Goal: Task Accomplishment & Management: Manage account settings

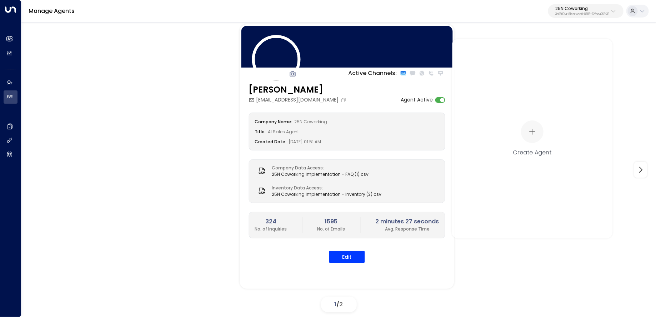
click at [568, 8] on p "25N Coworking" at bounding box center [583, 8] width 54 height 4
type input "*****"
click at [531, 48] on li "Newflex ID: 0961307c-78f6-4b98-8ad0-173938f01974" at bounding box center [566, 56] width 109 height 19
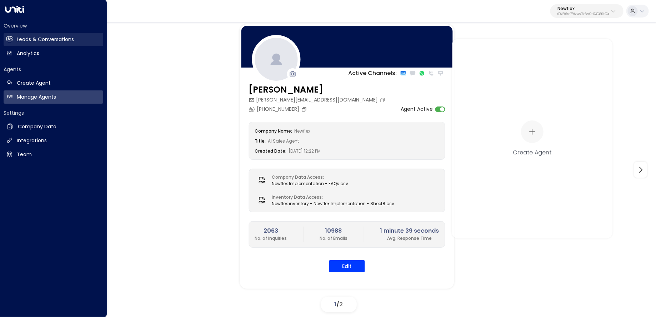
click at [11, 41] on icon at bounding box center [9, 39] width 6 height 6
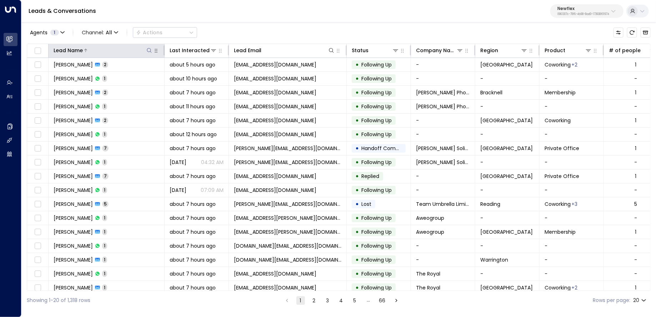
click at [148, 49] on icon at bounding box center [150, 51] width 6 height 6
type input "**********"
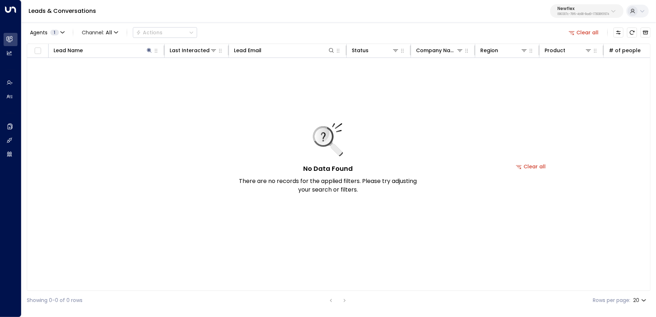
click at [227, 35] on div "Agents 1 Channel: All Actions Clear all" at bounding box center [339, 32] width 624 height 15
click at [600, 32] on button "Clear all" at bounding box center [584, 33] width 36 height 10
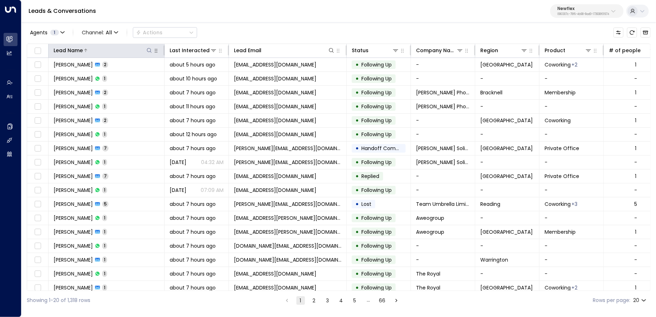
click at [151, 51] on icon at bounding box center [149, 50] width 5 height 5
type input "******"
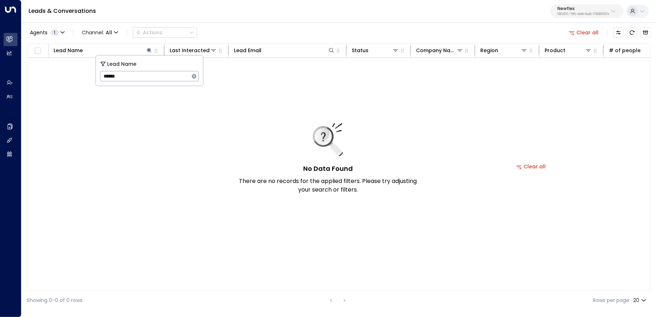
click at [274, 15] on div "Leads & Conversations Newflex 0961307c-78f6-4b98-8ad0-173938f01974" at bounding box center [338, 11] width 635 height 23
click at [650, 33] on button "Archived Leads" at bounding box center [646, 33] width 10 height 10
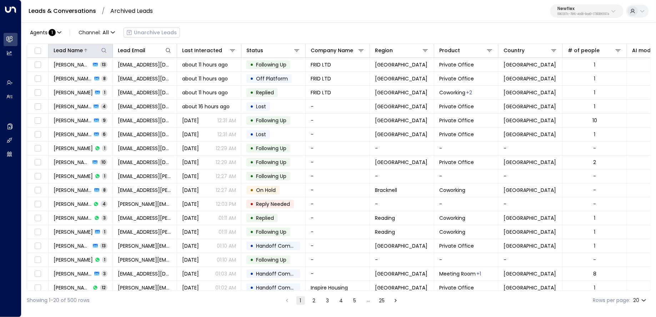
click at [102, 51] on icon at bounding box center [104, 51] width 6 height 6
type input "******"
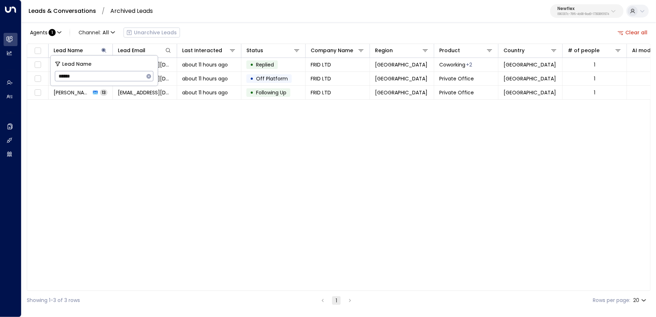
click at [243, 18] on div "Leads & Conversations / Archived Leads Newflex 0961307c-78f6-4b98-8ad0-173938f0…" at bounding box center [338, 11] width 635 height 23
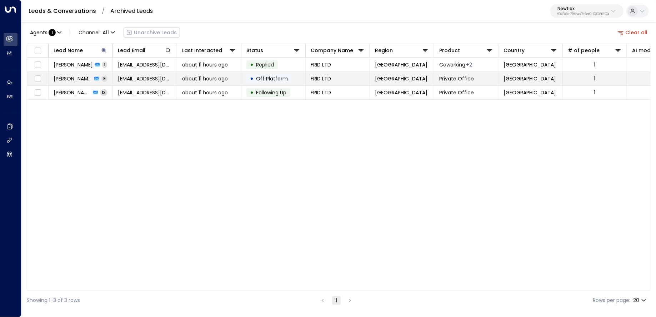
click at [72, 78] on span "Sabuhi Firidov" at bounding box center [73, 78] width 39 height 7
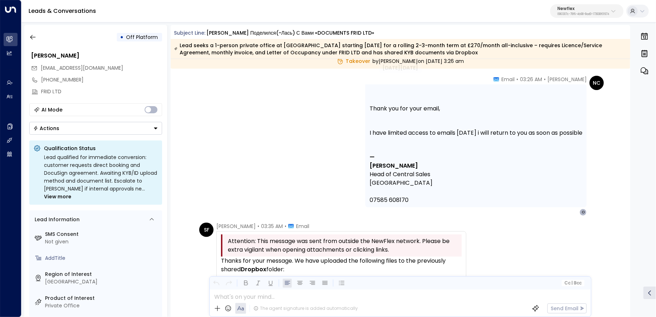
scroll to position [605, 0]
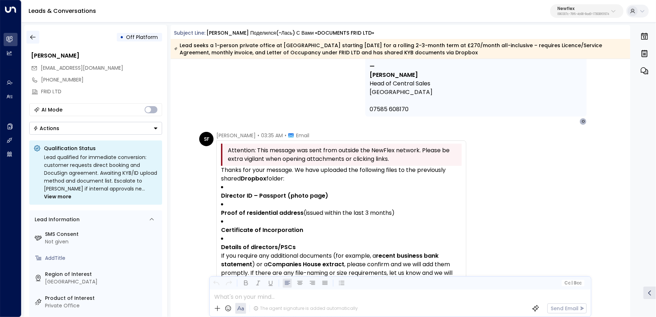
click at [36, 40] on button "button" at bounding box center [32, 37] width 13 height 13
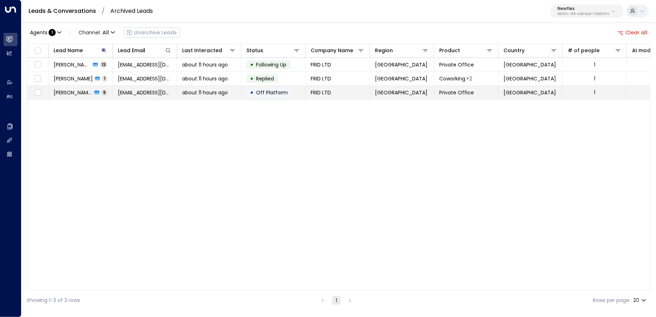
click at [78, 92] on span "Sabuhi Firidov" at bounding box center [73, 92] width 39 height 7
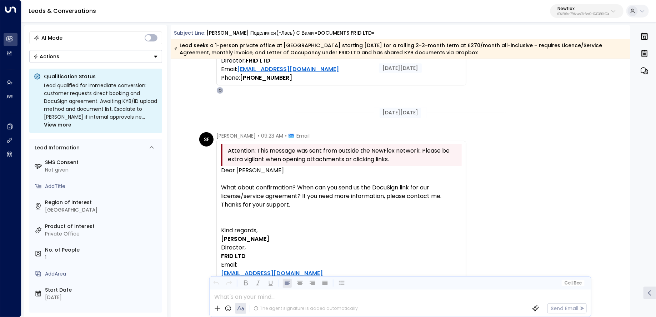
scroll to position [895, 0]
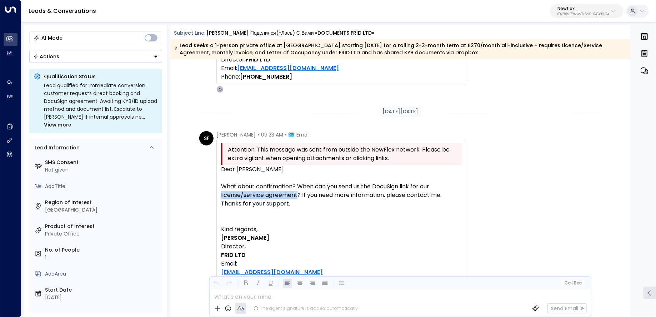
drag, startPoint x: 297, startPoint y: 197, endPoint x: 218, endPoint y: 197, distance: 79.3
click at [218, 197] on div "Attention: This message was sent from outside the NewFlex network. Please be ex…" at bounding box center [342, 218] width 250 height 157
copy div "license/service agreement"
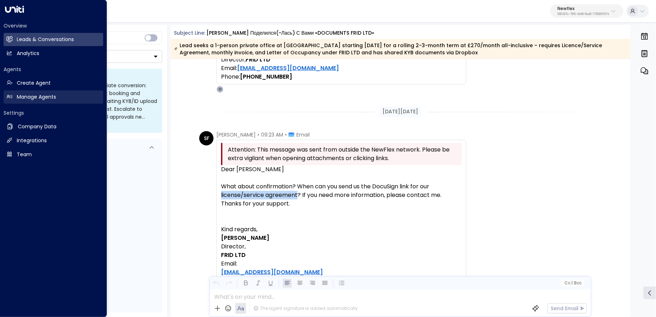
click at [21, 97] on h2 "Manage Agents" at bounding box center [36, 97] width 39 height 8
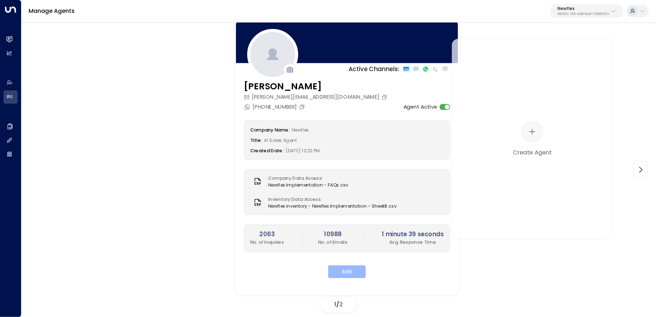
click at [344, 269] on button "Edit" at bounding box center [347, 272] width 38 height 13
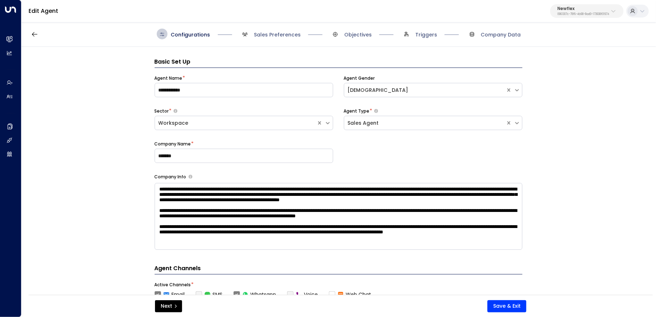
scroll to position [11, 0]
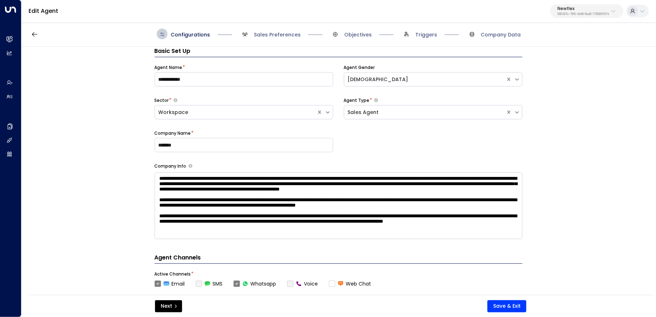
click at [421, 30] on span "Triggers" at bounding box center [419, 34] width 36 height 11
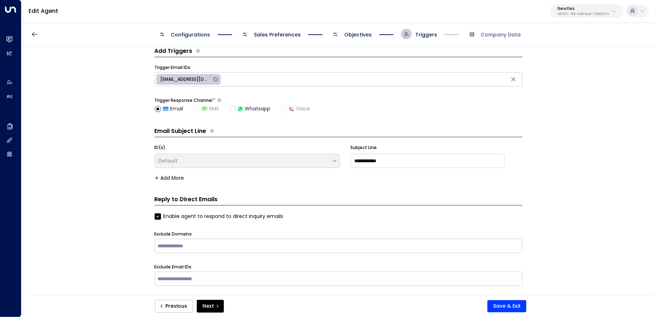
click at [368, 38] on span "Objectives" at bounding box center [358, 34] width 28 height 7
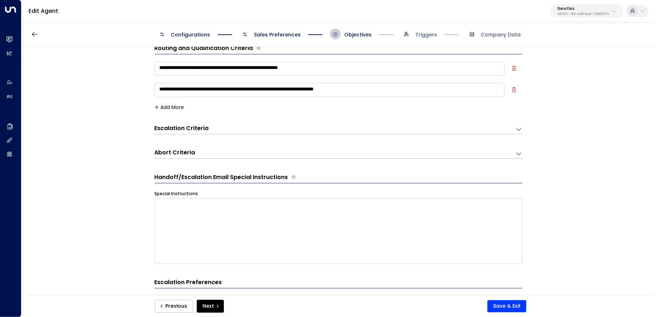
scroll to position [0, 0]
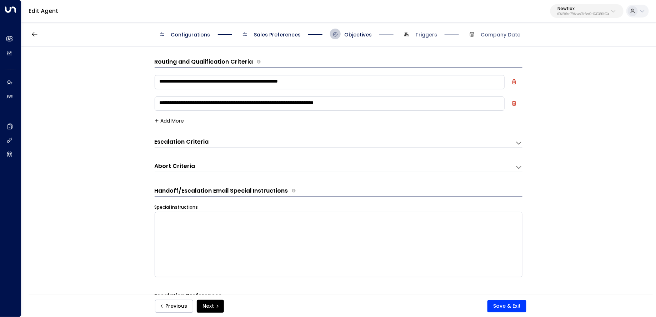
click at [204, 142] on h3 "Escalation Criteria" at bounding box center [182, 142] width 54 height 8
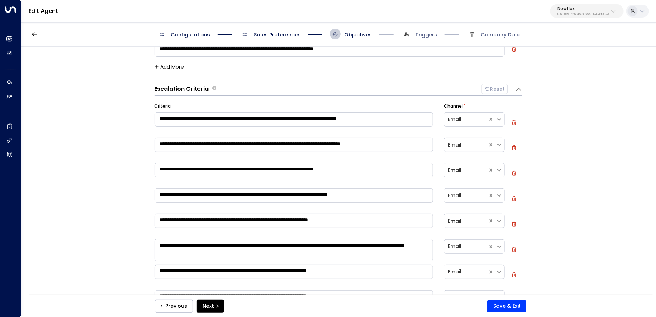
scroll to position [158, 0]
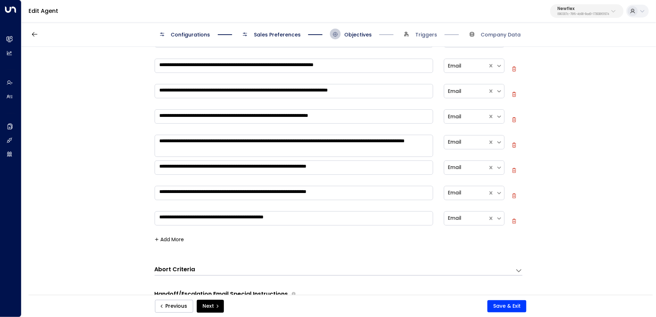
click at [173, 237] on button "Add More" at bounding box center [170, 240] width 30 height 6
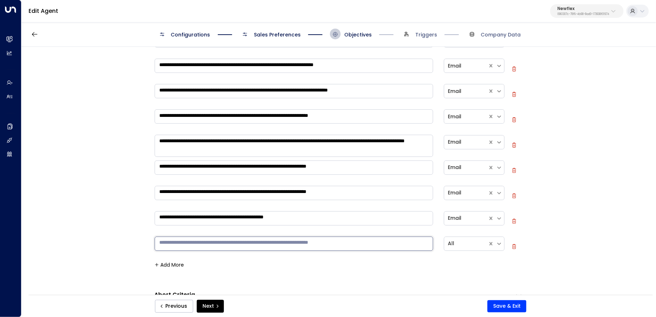
click at [179, 244] on textarea at bounding box center [294, 244] width 279 height 14
paste textarea "**********"
click at [205, 240] on textarea "**********" at bounding box center [294, 244] width 279 height 14
type textarea "**********"
click at [512, 301] on button "Save & Exit" at bounding box center [507, 306] width 39 height 12
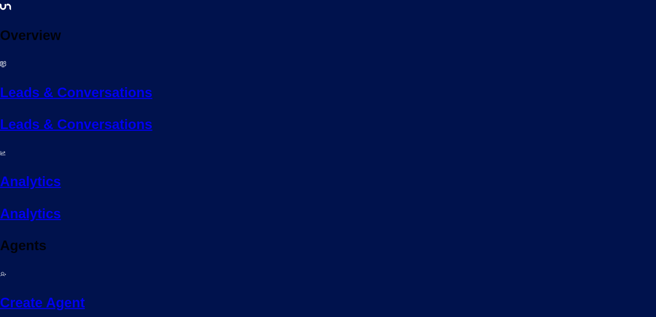
paste textarea "**********"
type textarea "**********"
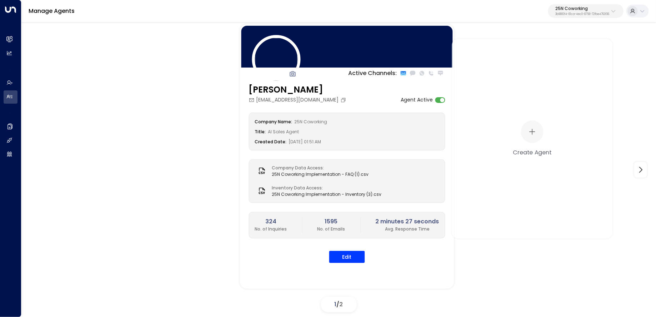
click at [590, 10] on p "25N Coworking" at bounding box center [583, 8] width 54 height 4
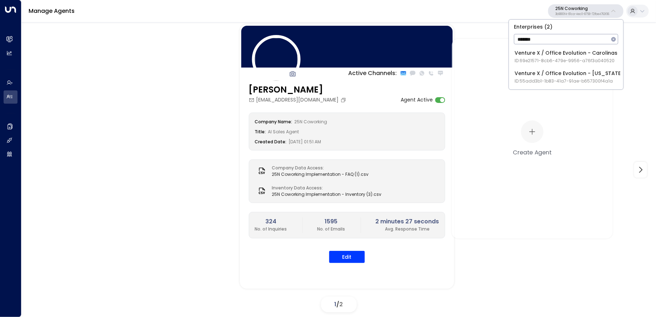
type input "*******"
click at [533, 51] on div "Venture X / Office Evolution - Carolinas ID: 69e21571-8cb6-479e-9956-a76f3a0405…" at bounding box center [566, 56] width 103 height 15
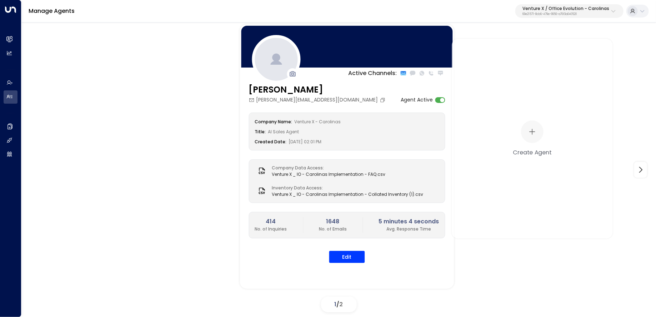
click at [581, 17] on button "Venture X / Office Evolution - Carolinas 69e21571-8cb6-479e-9956-a76f3a040520" at bounding box center [570, 11] width 108 height 14
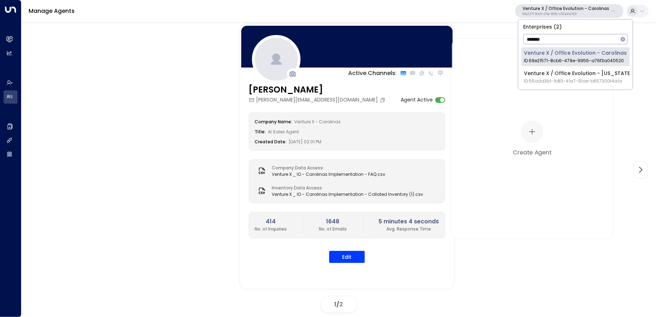
type input "*******"
click at [536, 79] on span "ID: 55add3b1-1b83-41a7-91ae-b657300f4a1a" at bounding box center [579, 81] width 109 height 6
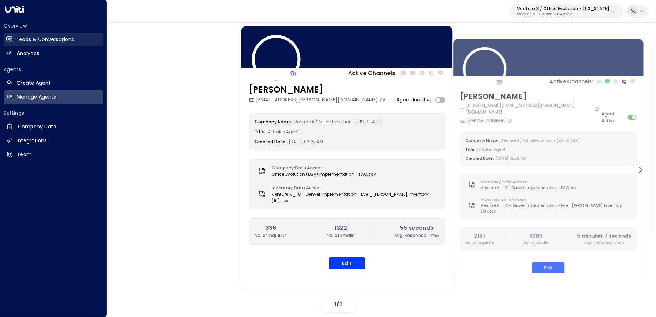
click at [15, 44] on link "Leads & Conversations Leads & Conversations" at bounding box center [54, 39] width 100 height 13
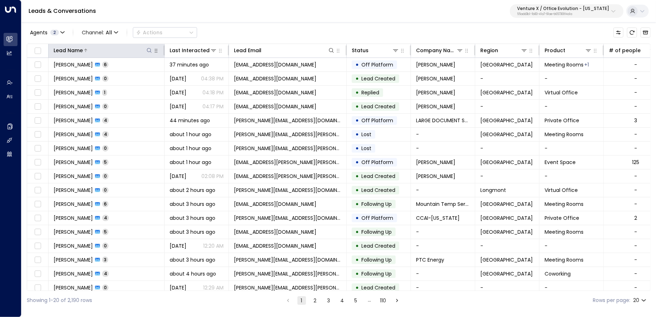
click at [148, 49] on icon at bounding box center [149, 50] width 5 height 5
type input "*****"
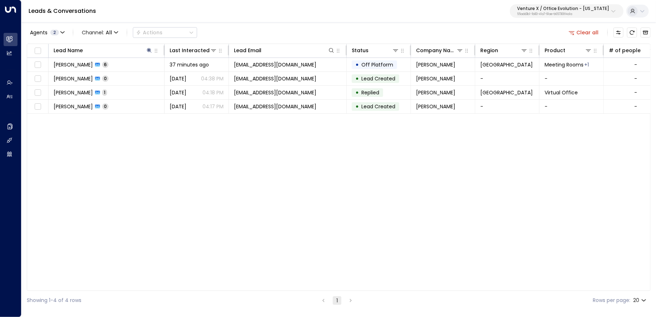
click at [227, 36] on div "Agents 2 Channel: All Actions Clear all" at bounding box center [339, 32] width 624 height 15
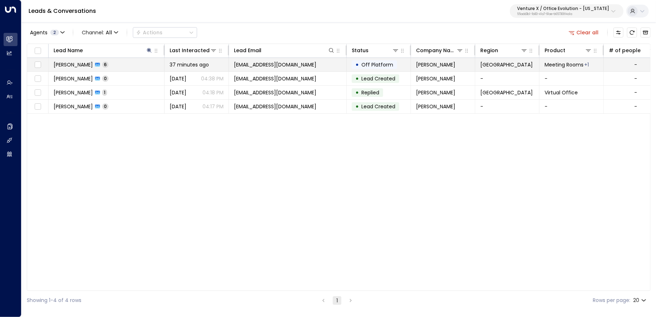
click at [132, 65] on td "Janae Mann 6" at bounding box center [107, 65] width 116 height 14
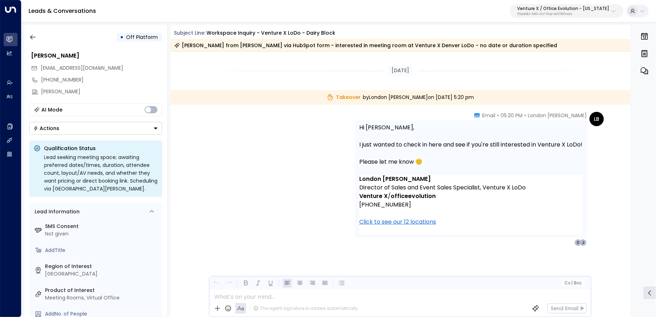
scroll to position [1339, 0]
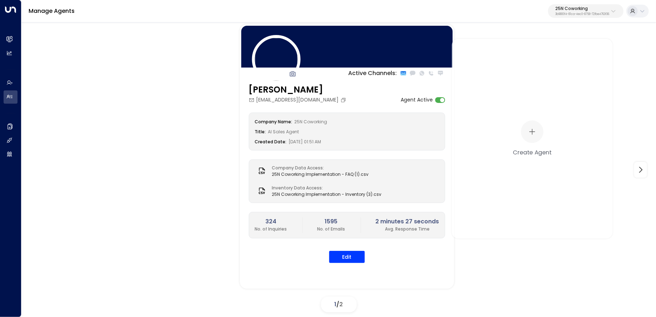
click at [581, 14] on p "3b9800f4-81ca-4ec0-8758-72fbe4763f36" at bounding box center [583, 14] width 54 height 3
type input "*******"
click at [549, 63] on span "ID: 58c4b32c-92b1-4356-be9b-1247e2c02228" at bounding box center [564, 61] width 99 height 6
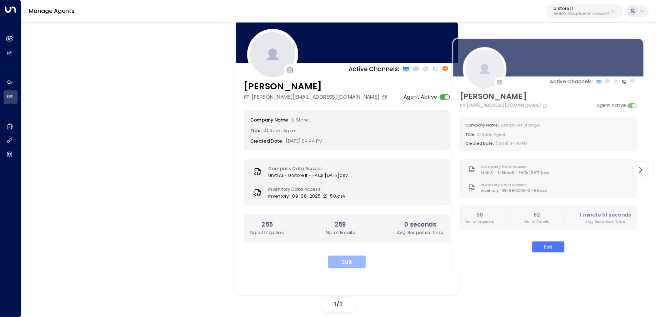
click at [346, 258] on button "Edit" at bounding box center [347, 262] width 38 height 13
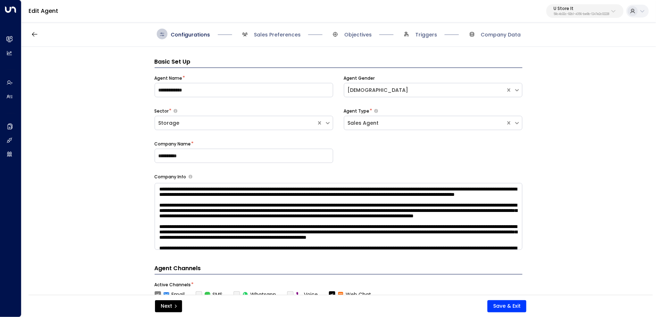
scroll to position [11, 0]
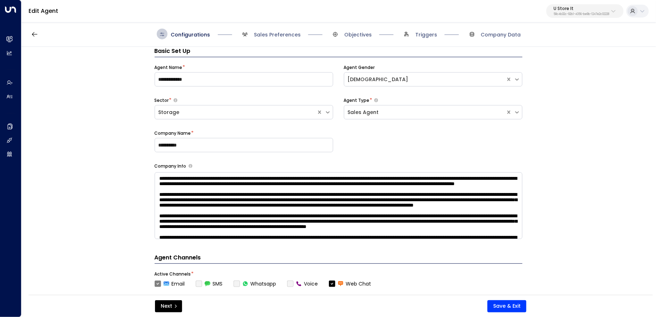
click at [421, 42] on div "Configurations Sales Preferences Objectives Triggers Company Data" at bounding box center [338, 33] width 635 height 25
click at [433, 34] on span "Triggers" at bounding box center [427, 34] width 22 height 7
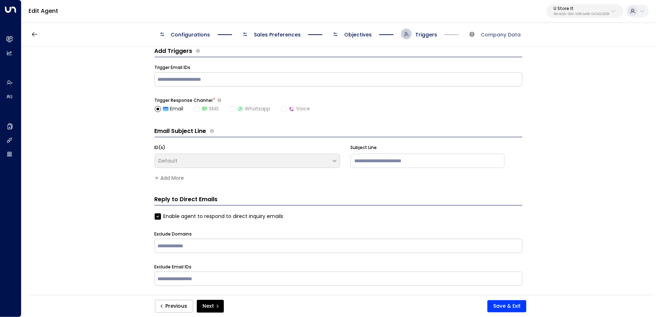
click at [364, 28] on div "Configurations Sales Preferences Objectives Triggers Company Data" at bounding box center [338, 33] width 635 height 25
click at [362, 34] on span "Objectives" at bounding box center [358, 34] width 28 height 7
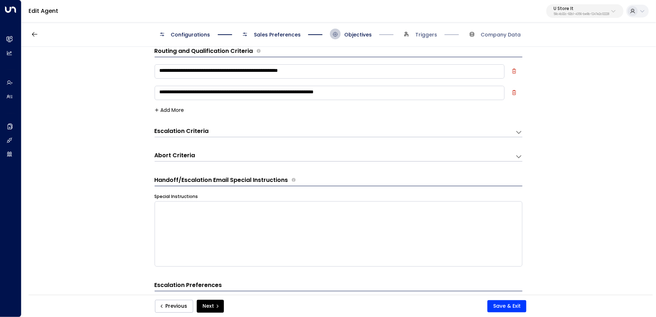
click at [276, 34] on span "Sales Preferences" at bounding box center [277, 34] width 47 height 7
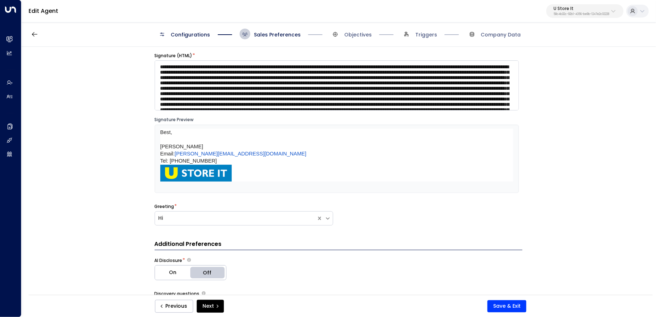
scroll to position [16, 0]
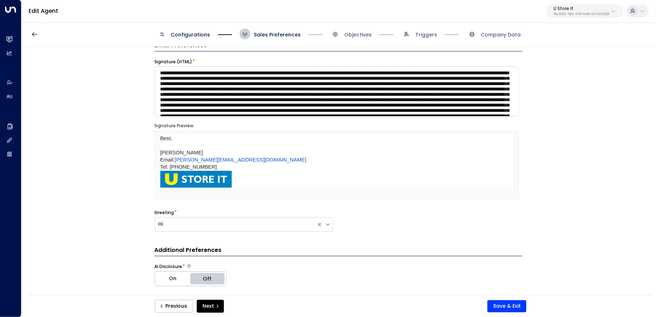
click at [253, 168] on p "Tel: 1800 786 734" at bounding box center [336, 166] width 353 height 7
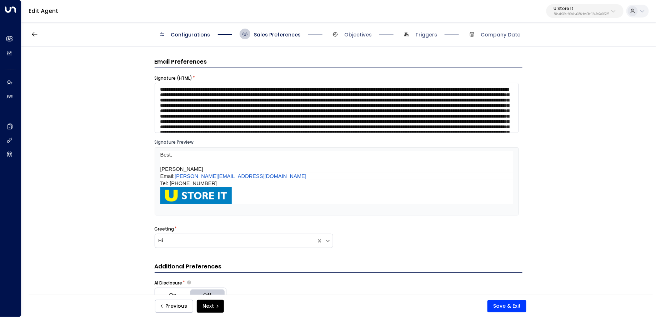
click at [194, 193] on img at bounding box center [195, 195] width 71 height 17
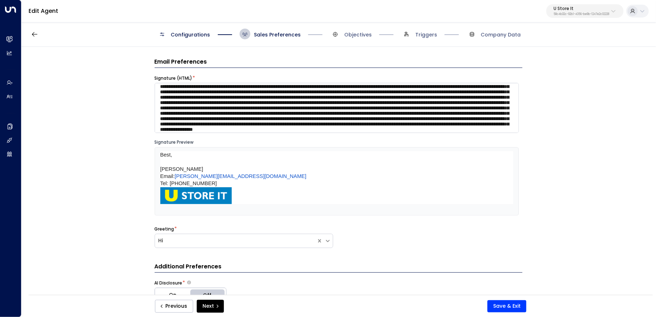
scroll to position [94, 0]
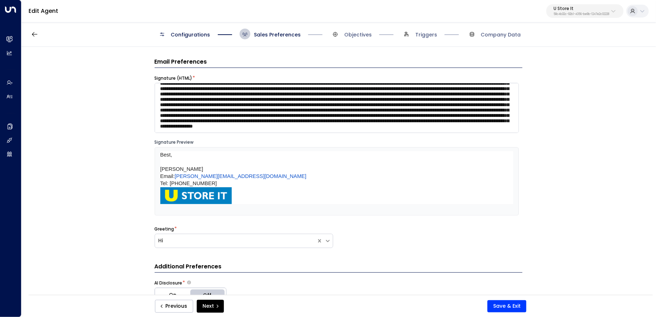
click at [126, 129] on div "**********" at bounding box center [338, 173] width 634 height 253
click at [38, 40] on button "button" at bounding box center [34, 34] width 13 height 13
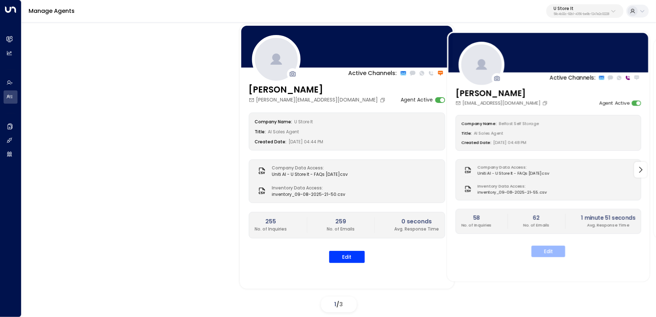
click at [557, 254] on button "Edit" at bounding box center [549, 251] width 34 height 11
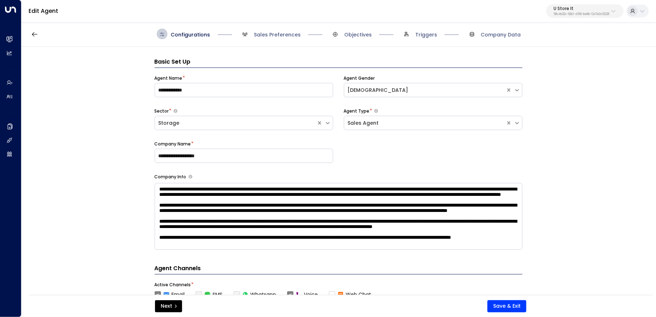
scroll to position [11, 0]
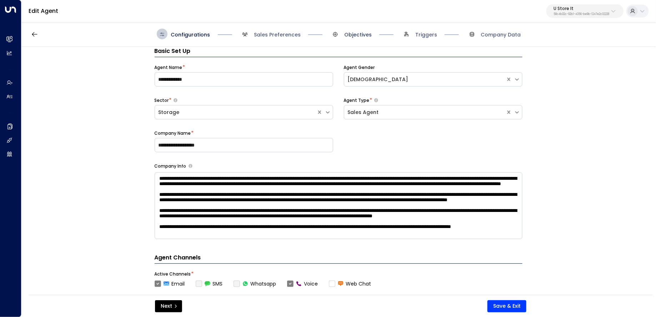
click at [358, 35] on span "Objectives" at bounding box center [358, 34] width 28 height 7
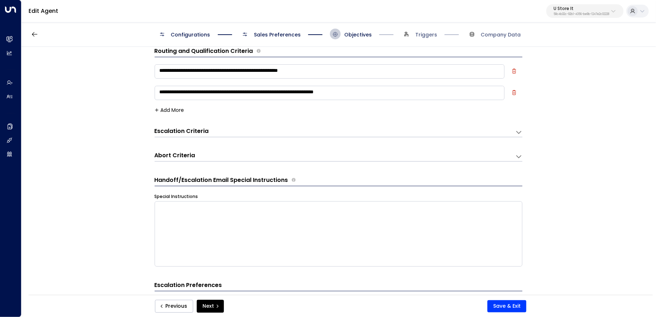
click at [276, 35] on span "Sales Preferences" at bounding box center [277, 34] width 47 height 7
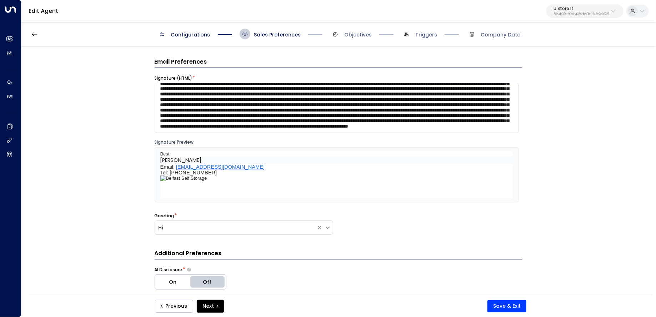
scroll to position [140, 0]
click at [259, 112] on textarea at bounding box center [337, 108] width 364 height 50
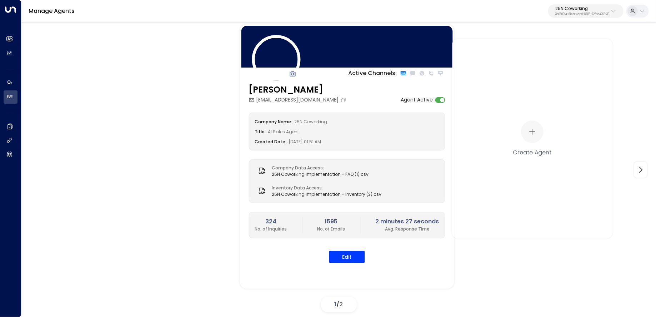
click at [596, 7] on p "25N Coworking" at bounding box center [583, 8] width 54 height 4
type input "******"
click at [531, 57] on div "New Work Offices ID: 88125cd3-5508-439a-b392-1abfccbbe668" at bounding box center [565, 56] width 101 height 15
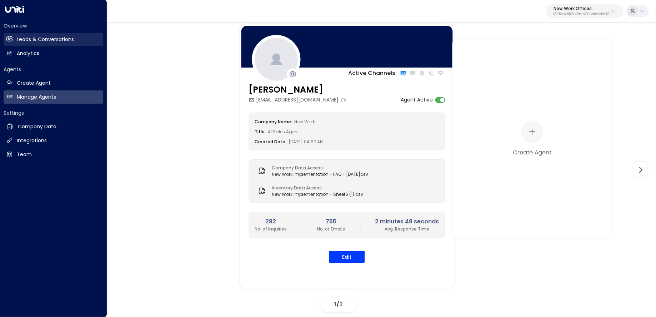
click at [15, 38] on link "Leads & Conversations Leads & Conversations" at bounding box center [54, 39] width 100 height 13
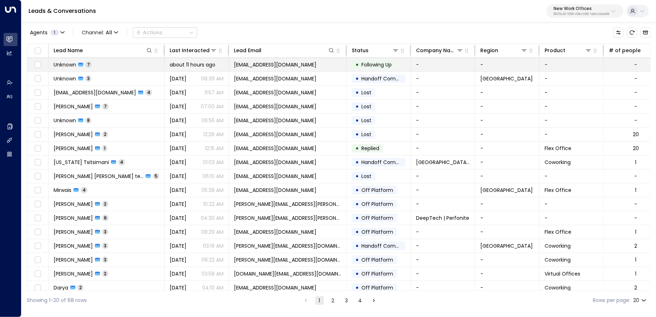
click at [281, 68] on span "[EMAIL_ADDRESS][DOMAIN_NAME]" at bounding box center [275, 64] width 83 height 7
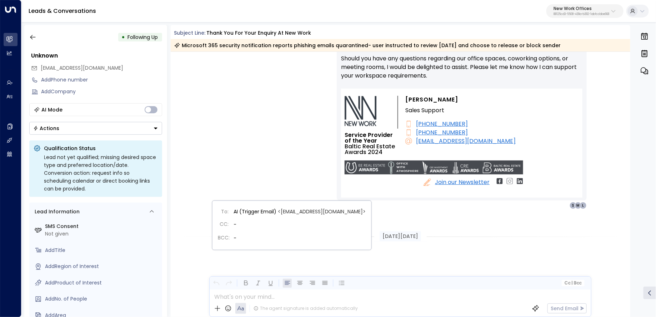
scroll to position [453, 0]
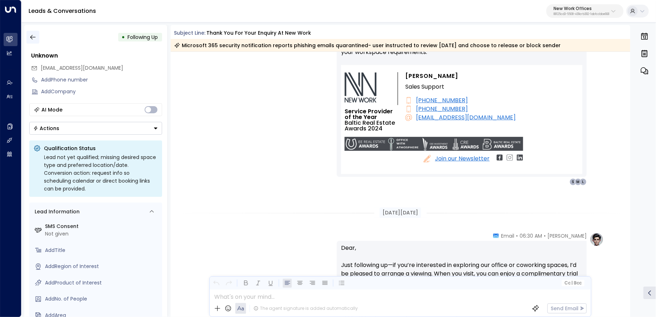
click at [38, 34] on button "button" at bounding box center [32, 37] width 13 height 13
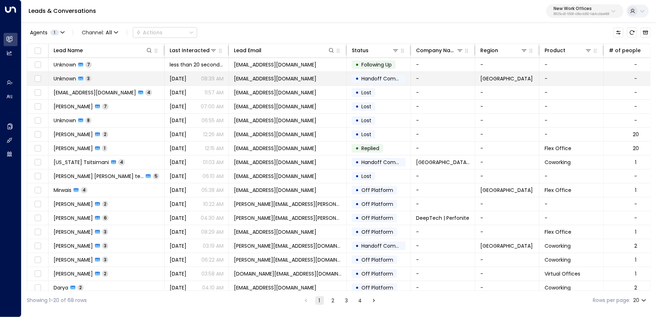
click at [129, 81] on td "Unknown 3" at bounding box center [107, 79] width 116 height 14
